Goal: Navigation & Orientation: Find specific page/section

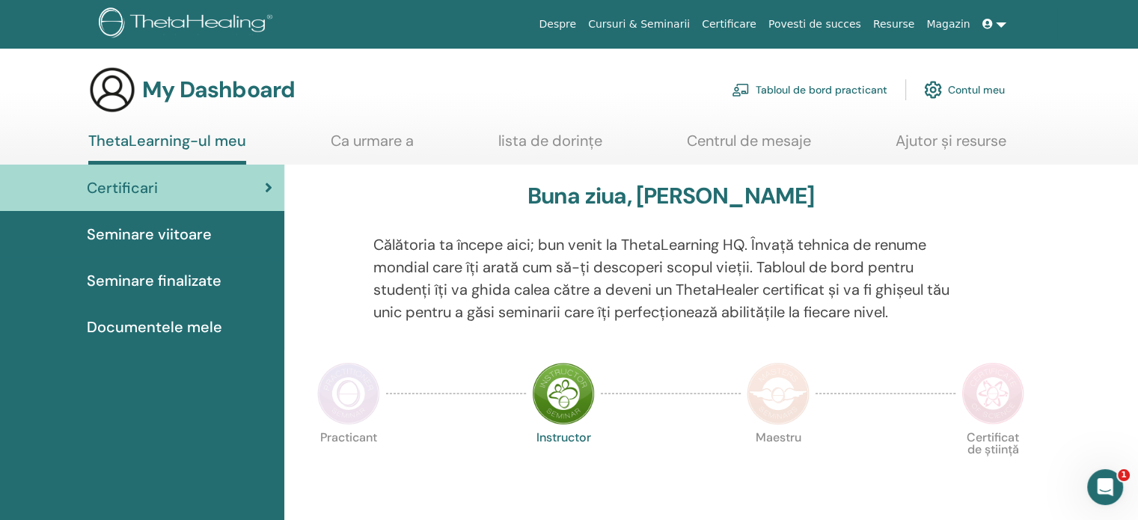
click at [132, 190] on span "Certificari" at bounding box center [122, 188] width 71 height 22
click at [162, 277] on span "Seminare finalizate" at bounding box center [154, 280] width 135 height 22
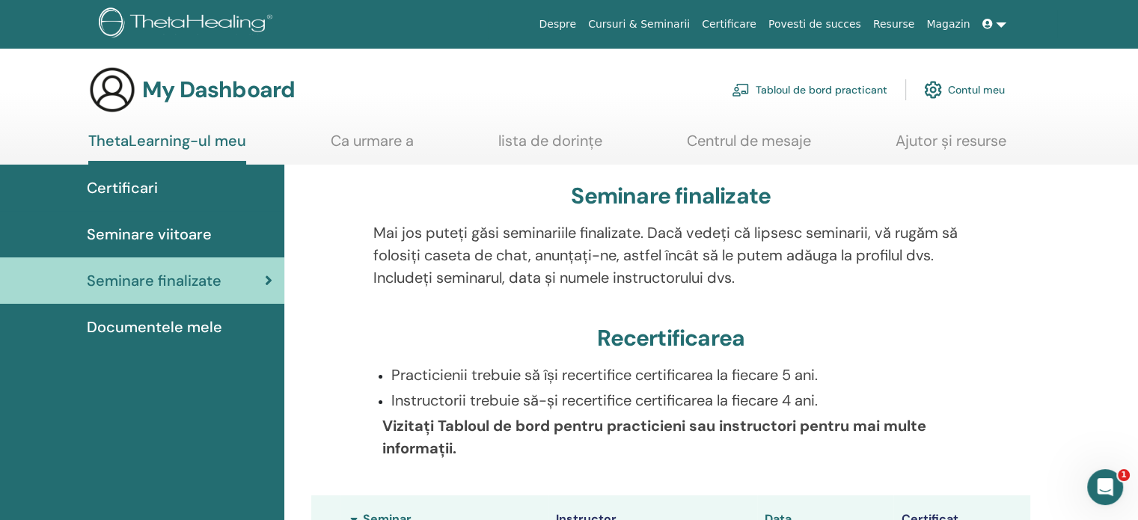
click at [204, 324] on span "Documentele mele" at bounding box center [154, 327] width 135 height 22
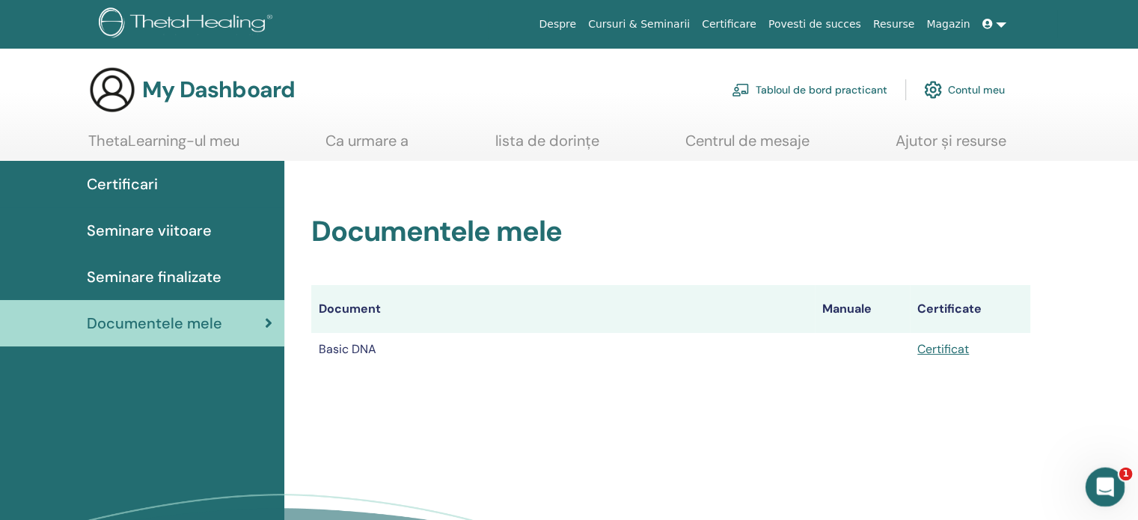
click at [1097, 470] on div "Open Intercom Messenger" at bounding box center [1102, 484] width 49 height 49
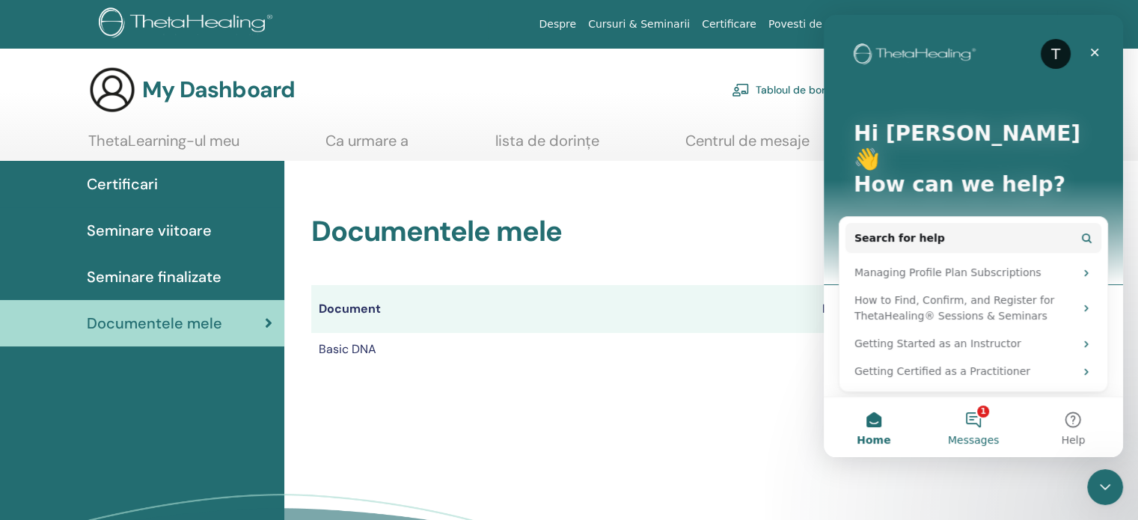
click at [983, 427] on button "1 Messages" at bounding box center [972, 427] width 99 height 60
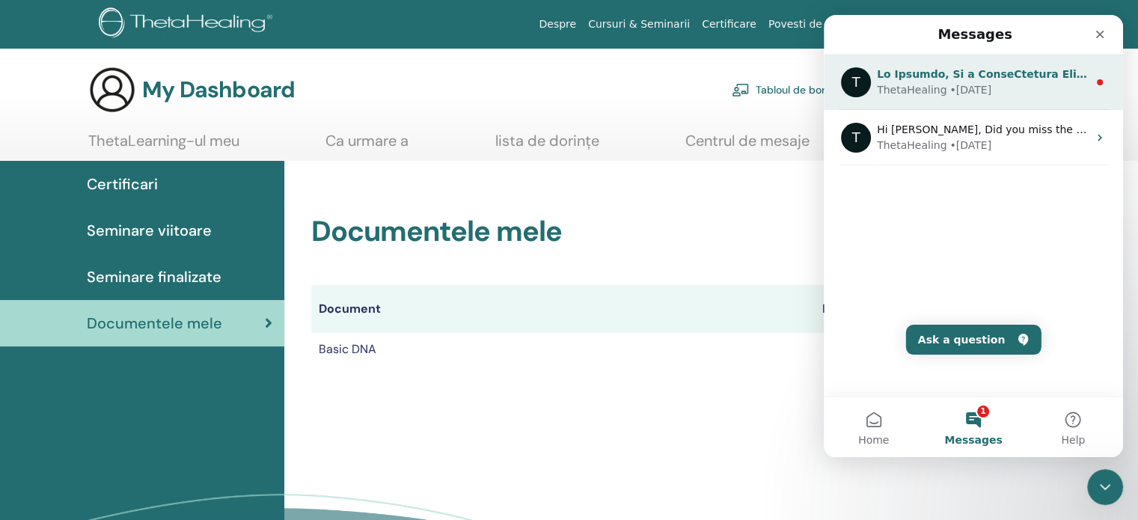
click at [1018, 92] on div "ThetaHealing • [DATE]" at bounding box center [982, 90] width 211 height 16
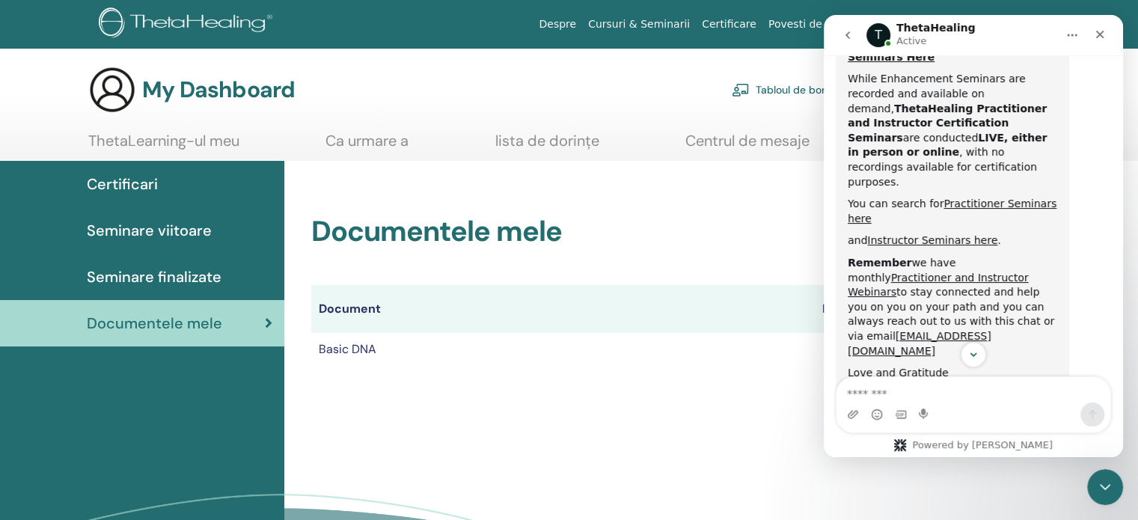
scroll to position [854, 0]
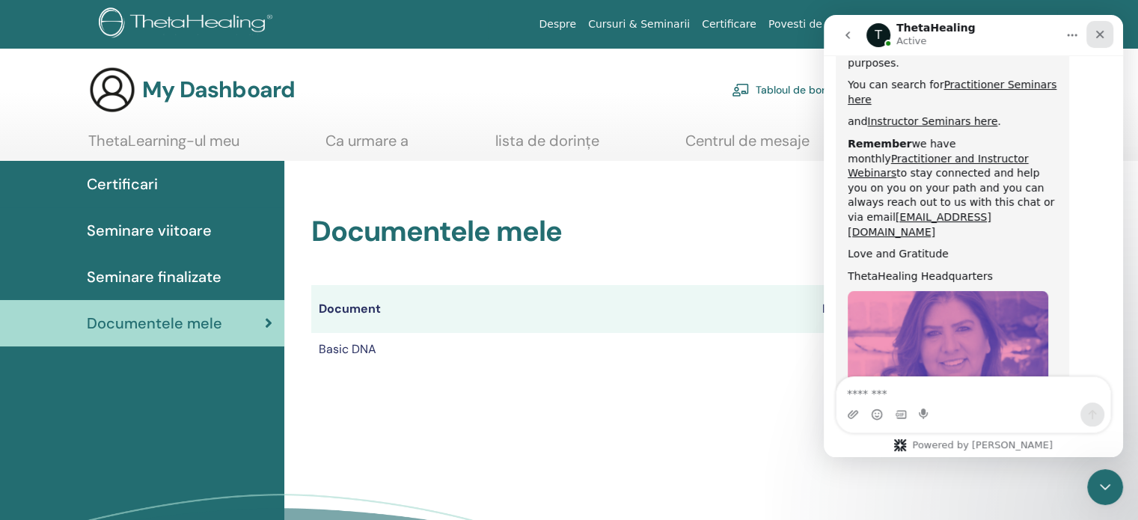
click at [1105, 35] on icon "Close" at bounding box center [1100, 34] width 12 height 12
